Goal: Information Seeking & Learning: Find contact information

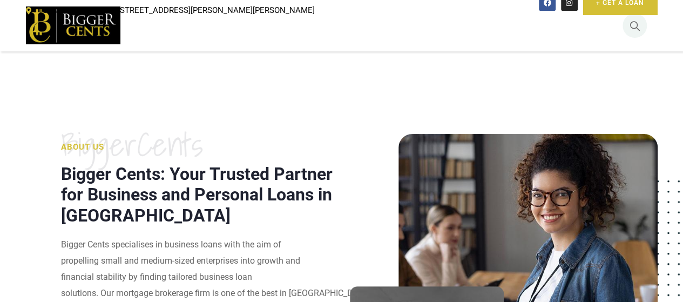
scroll to position [9, 0]
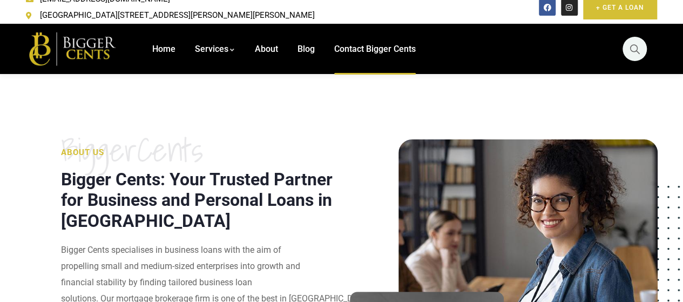
click at [380, 44] on span "Contact Bigger Cents" at bounding box center [375, 49] width 82 height 10
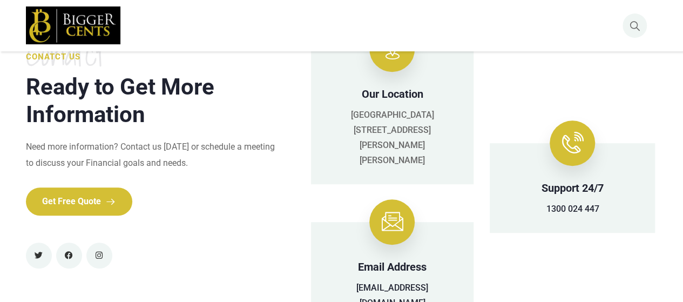
scroll to position [256, 0]
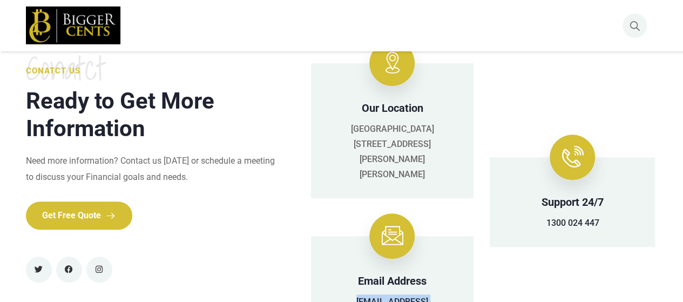
drag, startPoint x: 334, startPoint y: 266, endPoint x: 449, endPoint y: 270, distance: 115.1
copy link "[EMAIL_ADDRESS][DOMAIN_NAME]"
drag, startPoint x: 603, startPoint y: 188, endPoint x: 547, endPoint y: 193, distance: 56.8
click at [547, 215] on div "1300 024 447" at bounding box center [572, 222] width 133 height 15
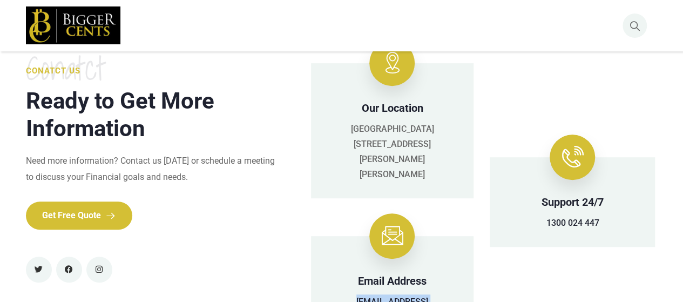
copy link "1300 024 447"
